Goal: Find specific page/section: Find specific page/section

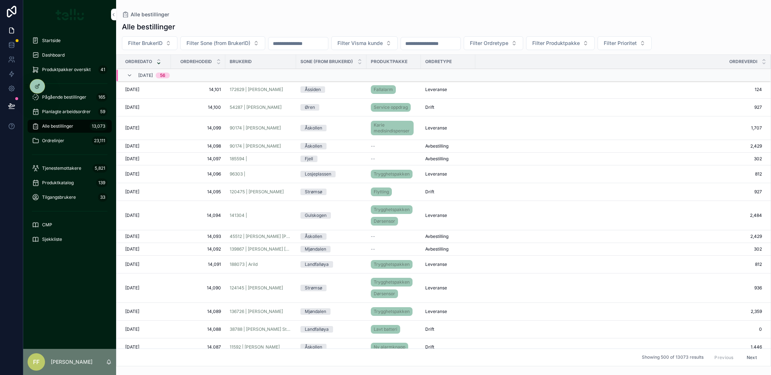
click at [65, 144] on div "Ordrelinjer 23,111" at bounding box center [69, 141] width 75 height 12
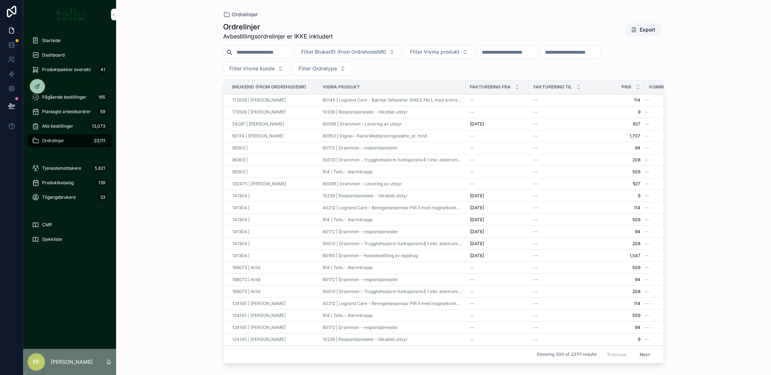
click at [274, 52] on input "scrollable content" at bounding box center [261, 52] width 59 height 10
click at [339, 50] on span "Filter BrukerID (from OrdrehodeNR)" at bounding box center [343, 51] width 85 height 7
type input "******"
click at [347, 81] on span "156201 | [PERSON_NAME]" at bounding box center [348, 81] width 63 height 7
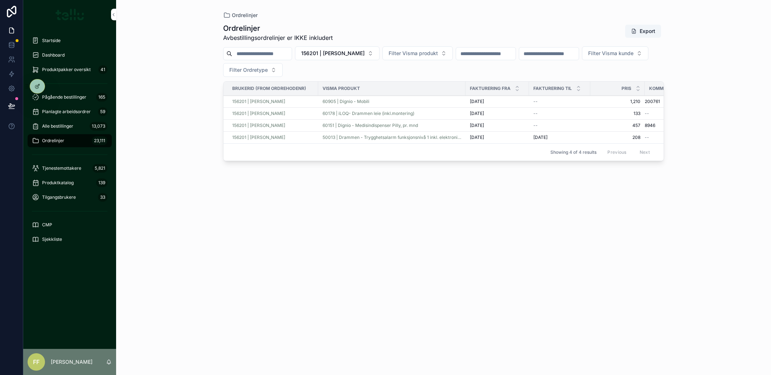
click at [378, 100] on div "60905 | Dignio - Mobili" at bounding box center [391, 102] width 139 height 6
